Goal: Contribute content: Contribute content

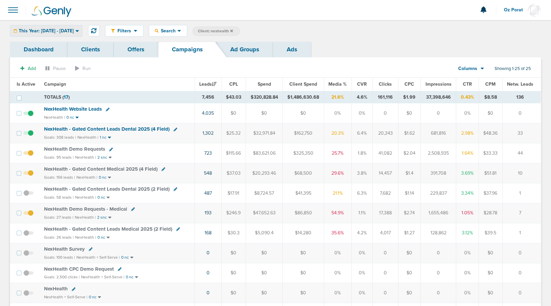
click at [74, 29] on span "This Year: [DATE] - [DATE]" at bounding box center [46, 31] width 55 height 5
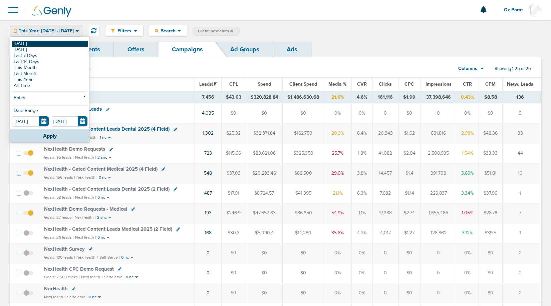
click at [51, 43] on link "[DATE]" at bounding box center [50, 44] width 76 height 6
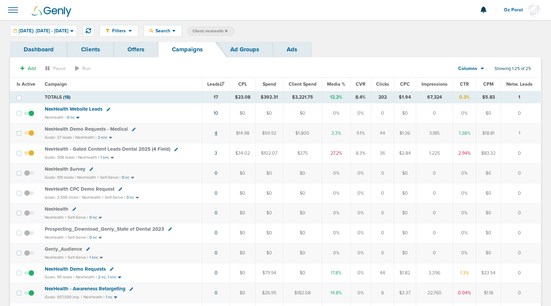
click at [217, 132] on link "4" at bounding box center [215, 133] width 3 height 6
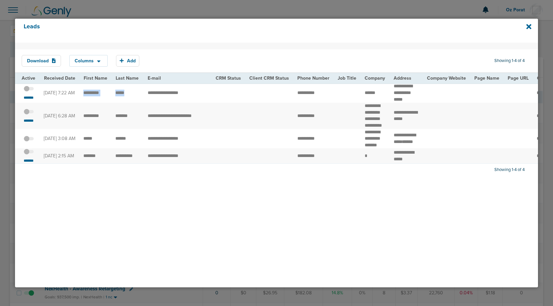
drag, startPoint x: 81, startPoint y: 93, endPoint x: 133, endPoint y: 94, distance: 51.7
click at [30, 92] on span at bounding box center [29, 92] width 10 height 0
click at [29, 90] on input "checkbox" at bounding box center [29, 90] width 0 height 0
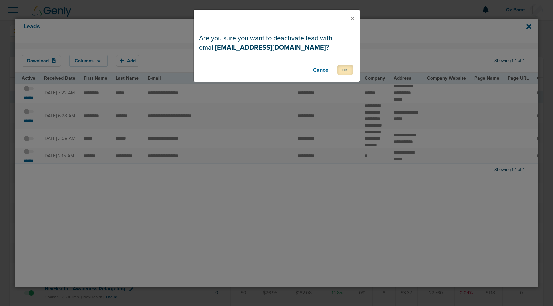
click at [343, 67] on button "OK" at bounding box center [346, 70] width 16 height 10
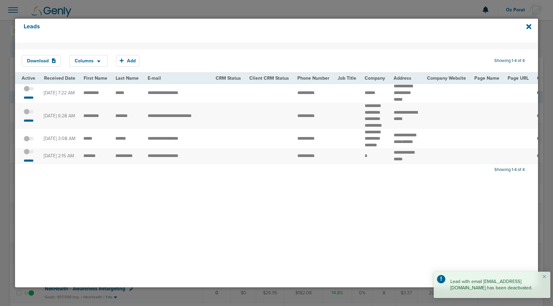
click at [170, 97] on td "**********" at bounding box center [178, 93] width 68 height 20
click at [170, 94] on td "**********" at bounding box center [178, 93] width 68 height 20
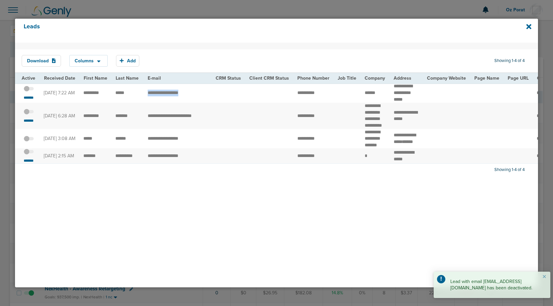
copy tr "*********"
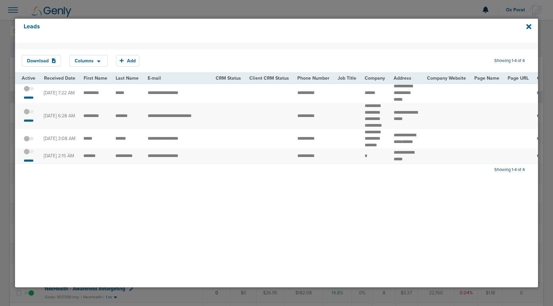
click at [168, 119] on td "**********" at bounding box center [178, 116] width 68 height 26
copy tr "**********"
drag, startPoint x: 131, startPoint y: 118, endPoint x: 83, endPoint y: 118, distance: 48.4
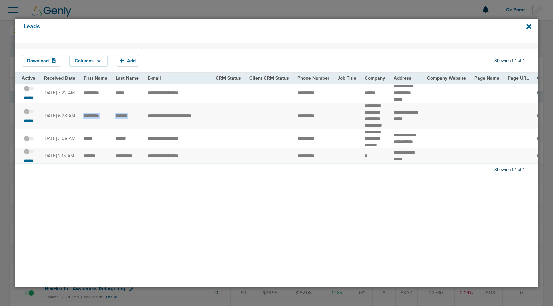
click at [28, 115] on span at bounding box center [29, 115] width 10 height 0
click at [29, 113] on input "checkbox" at bounding box center [29, 113] width 0 height 0
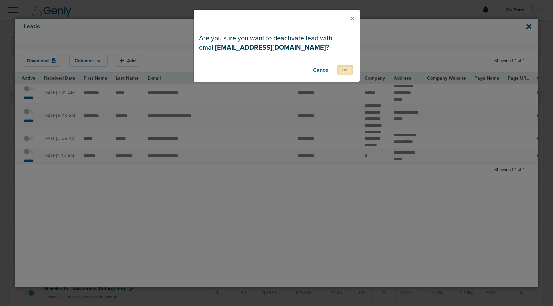
click at [347, 72] on button "OK" at bounding box center [346, 70] width 16 height 10
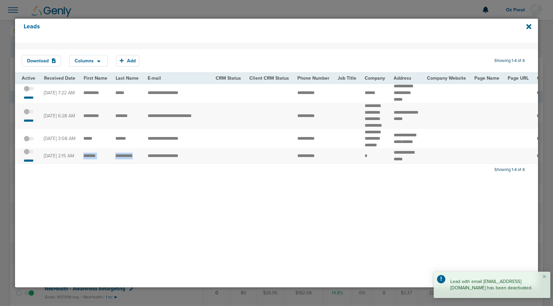
drag, startPoint x: 141, startPoint y: 172, endPoint x: 80, endPoint y: 173, distance: 60.4
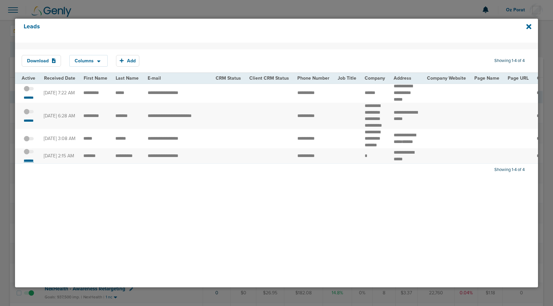
click at [28, 163] on small "*******" at bounding box center [29, 160] width 14 height 5
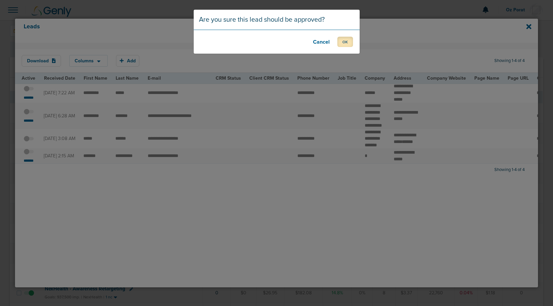
click at [344, 44] on button "OK" at bounding box center [346, 42] width 16 height 10
click at [353, 42] on button "OK" at bounding box center [346, 42] width 16 height 10
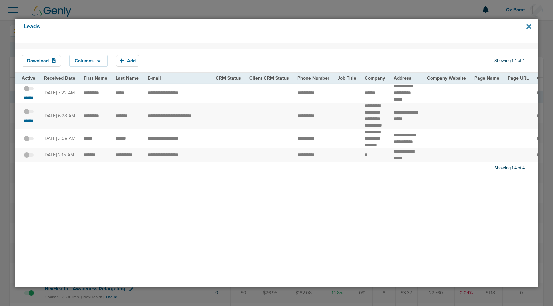
click at [529, 24] on icon at bounding box center [529, 26] width 5 height 7
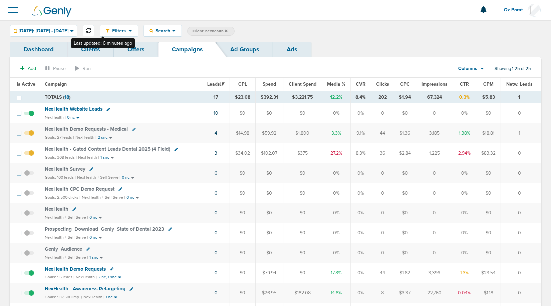
click at [94, 31] on button at bounding box center [88, 30] width 11 height 11
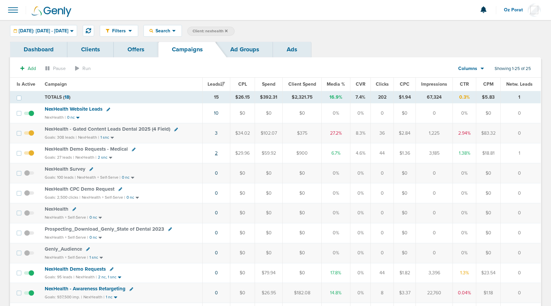
click at [217, 152] on link "2" at bounding box center [216, 153] width 3 height 6
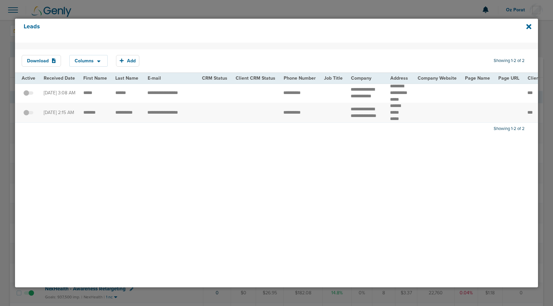
click at [525, 25] on div "Leads" at bounding box center [276, 31] width 523 height 24
click at [528, 27] on icon at bounding box center [529, 26] width 5 height 5
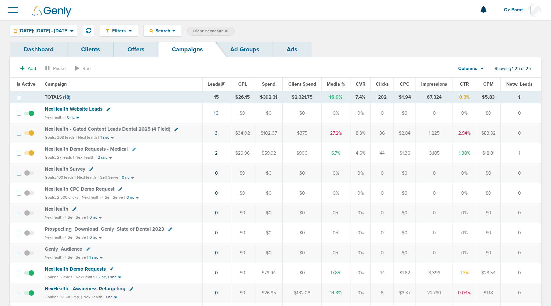
click at [215, 132] on link "3" at bounding box center [216, 133] width 3 height 6
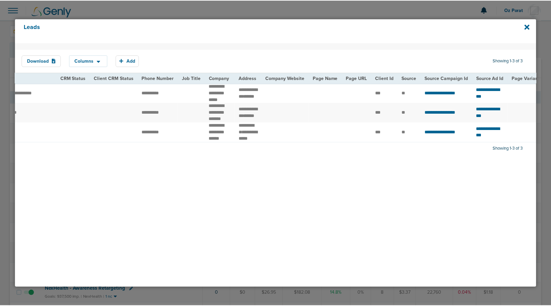
scroll to position [0, 164]
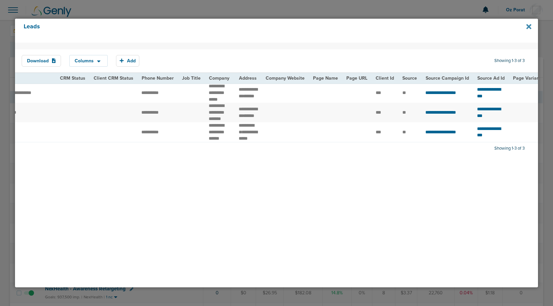
click at [528, 23] on icon at bounding box center [529, 26] width 5 height 7
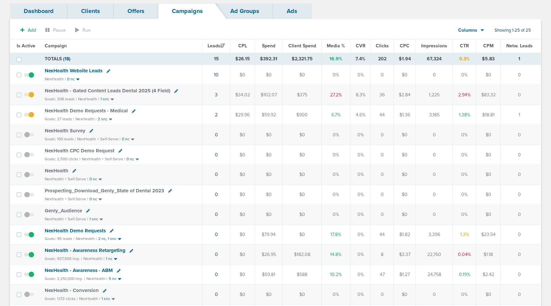
scroll to position [0, 0]
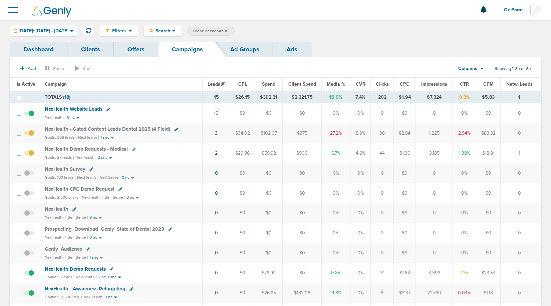
click at [220, 111] on td "10" at bounding box center [216, 113] width 28 height 20
click at [218, 111] on link "10" at bounding box center [216, 113] width 5 height 6
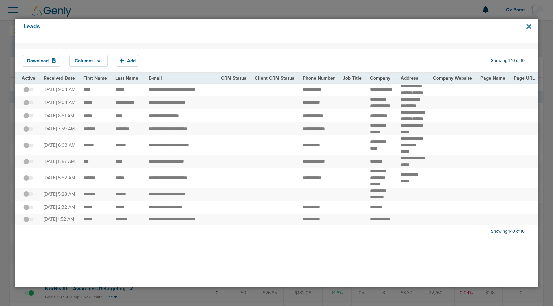
click at [527, 28] on icon at bounding box center [529, 26] width 5 height 5
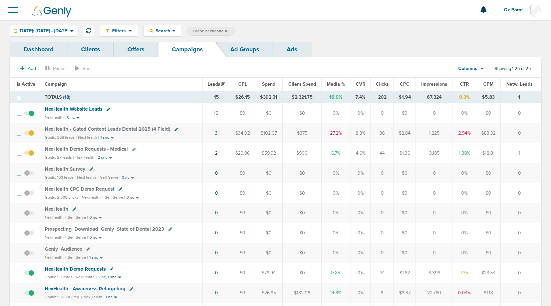
click at [227, 30] on icon at bounding box center [226, 30] width 3 height 3
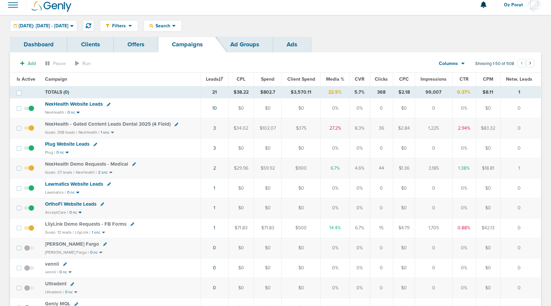
scroll to position [6, 0]
click at [215, 227] on link "1" at bounding box center [214, 227] width 2 height 6
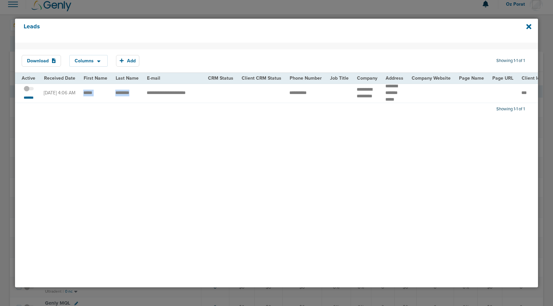
drag, startPoint x: 132, startPoint y: 93, endPoint x: 81, endPoint y: 93, distance: 51.4
click at [175, 95] on td "**********" at bounding box center [173, 93] width 61 height 20
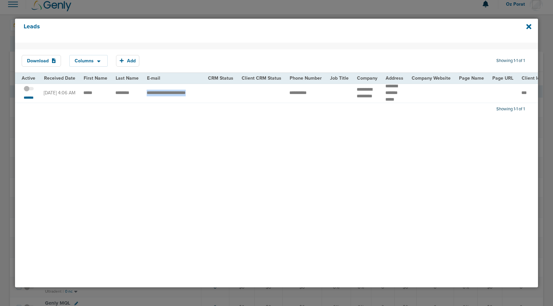
copy tr "**********"
drag, startPoint x: 319, startPoint y: 94, endPoint x: 271, endPoint y: 94, distance: 48.0
click at [527, 26] on icon at bounding box center [529, 26] width 5 height 7
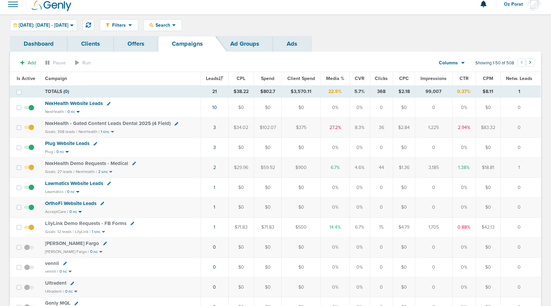
scroll to position [0, 0]
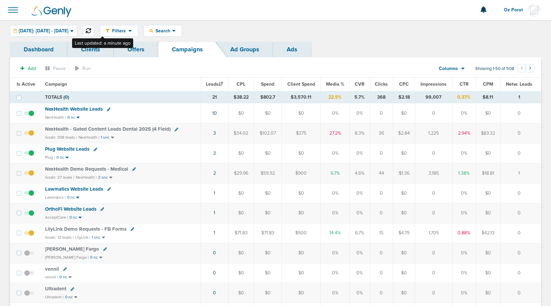
click at [91, 31] on icon at bounding box center [88, 30] width 5 height 5
click at [215, 232] on link "1" at bounding box center [214, 233] width 2 height 6
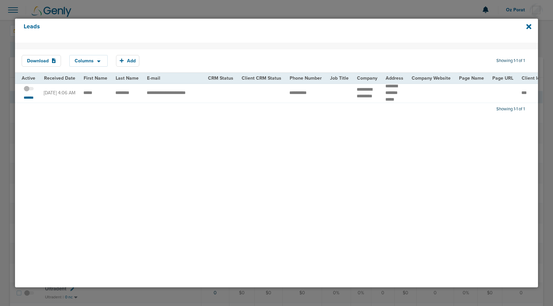
click at [29, 92] on span at bounding box center [29, 92] width 10 height 0
click at [29, 90] on input "checkbox" at bounding box center [29, 90] width 0 height 0
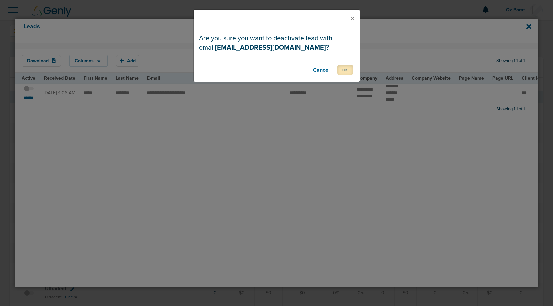
click at [349, 74] on button "OK" at bounding box center [346, 70] width 16 height 10
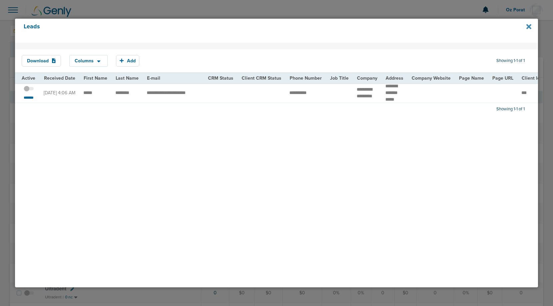
click at [530, 26] on icon at bounding box center [529, 26] width 5 height 5
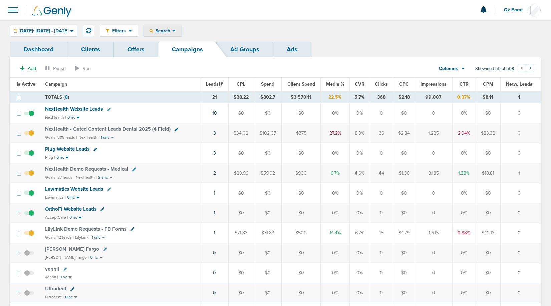
click at [175, 34] on div "Search" at bounding box center [163, 30] width 38 height 11
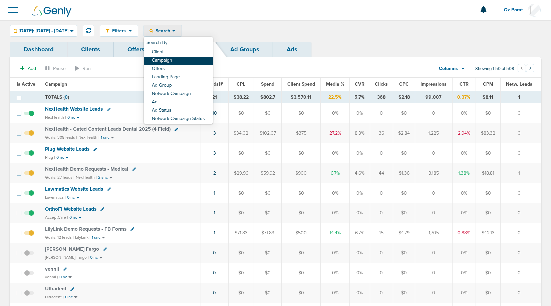
click at [179, 61] on link "Campaign" at bounding box center [178, 61] width 69 height 8
select select "cmpName"
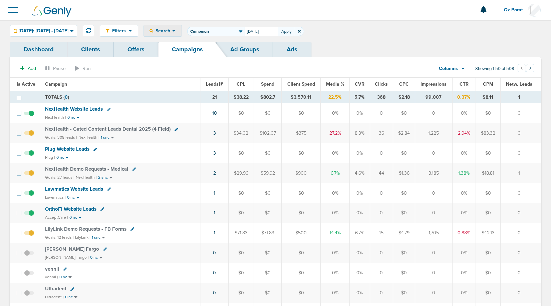
type input "[DATE]"
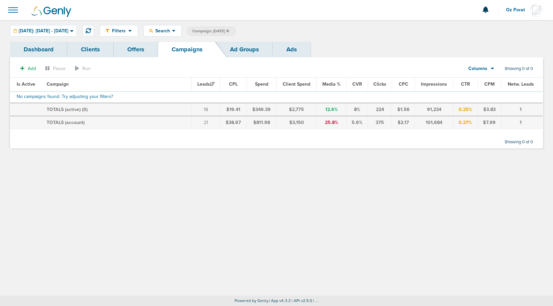
click at [228, 28] on span "Campaign: [DATE]" at bounding box center [210, 31] width 37 height 6
click at [230, 30] on select "Client Campaign Offers Landing Page Ad Group Network Campaign Ad Ad Status Netw…" at bounding box center [215, 31] width 57 height 9
select select "netCmpName"
click at [201, 27] on select "Client Campaign Offers Landing Page Ad Group Network Campaign Ad Ad Status Netw…" at bounding box center [215, 31] width 57 height 9
click at [294, 32] on button "Apply" at bounding box center [286, 31] width 17 height 9
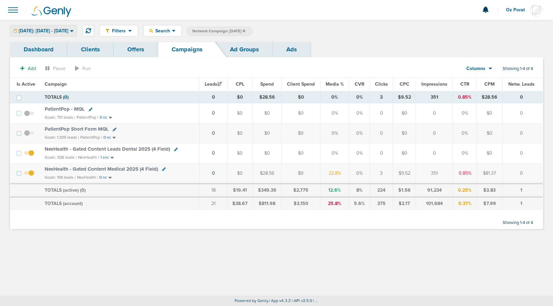
click at [64, 29] on span "[DATE]: [DATE] - [DATE]" at bounding box center [44, 31] width 50 height 5
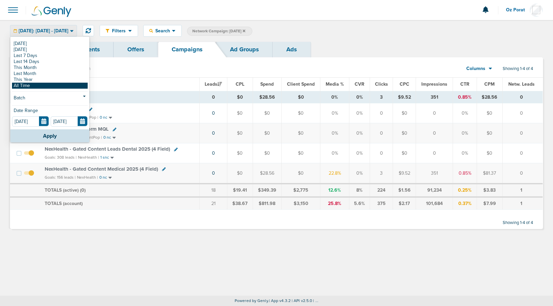
click at [40, 83] on link "All Time" at bounding box center [50, 86] width 76 height 6
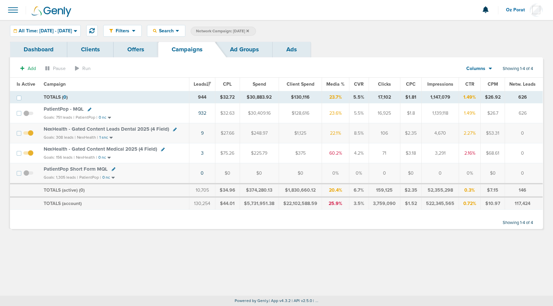
click at [293, 50] on link "Ads" at bounding box center [292, 50] width 38 height 16
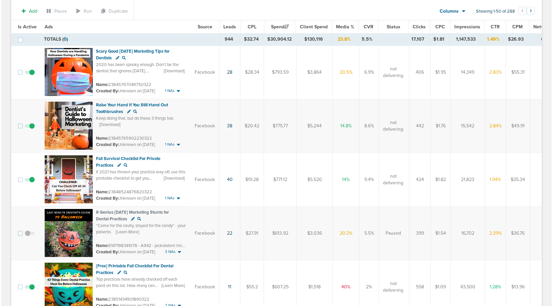
scroll to position [499, 0]
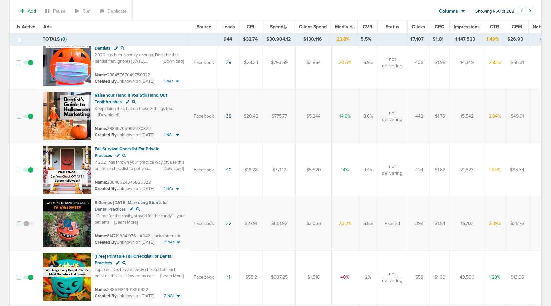
click at [51, 220] on img at bounding box center [67, 223] width 48 height 48
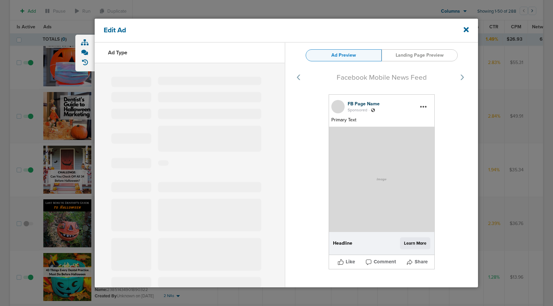
type input "6147198341076 - A942 - jackolatern trick or treat sack"
type textarea "[URL][DOMAIN_NAME]"
type input "8 Genius [DATE] Marketing Stunts for Dental Practices"
type textarea "“Came for the cavity, stayed for the candy” - your patients"
type textarea "The countdown to execute these 8 easy tips in the next week begins now. Get the…"
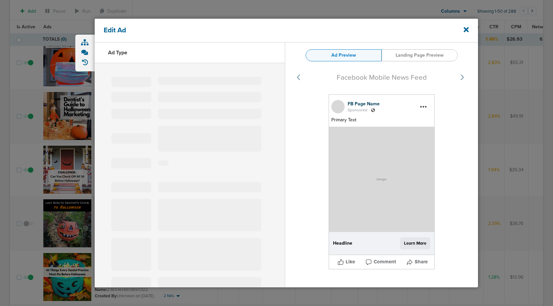
type input "[DOMAIN_NAME]"
